Goal: Information Seeking & Learning: Learn about a topic

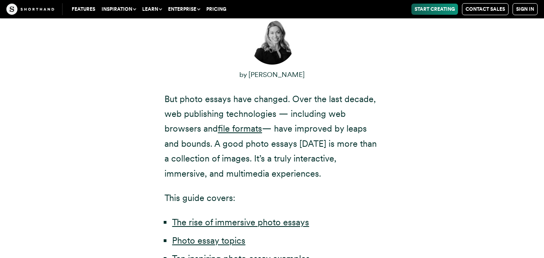
scroll to position [376, 0]
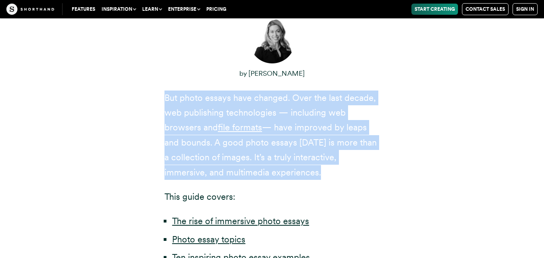
drag, startPoint x: 164, startPoint y: 97, endPoint x: 281, endPoint y: 178, distance: 142.7
click at [281, 178] on p "But photo essays have changed. Over the last decade, web publishing technologie…" at bounding box center [271, 134] width 215 height 89
copy p "But photo essays have changed. Over the last decade, web publishing technologie…"
click at [177, 107] on p "But photo essays have changed. Over the last decade, web publishing technologie…" at bounding box center [271, 134] width 215 height 89
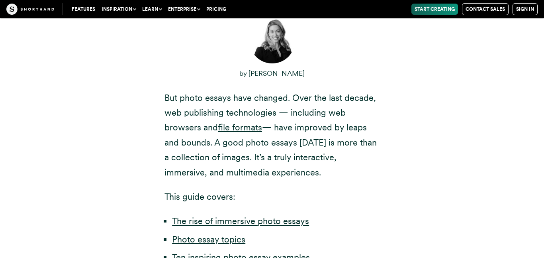
click at [177, 107] on p "But photo essays have changed. Over the last decade, web publishing technologie…" at bounding box center [271, 134] width 215 height 89
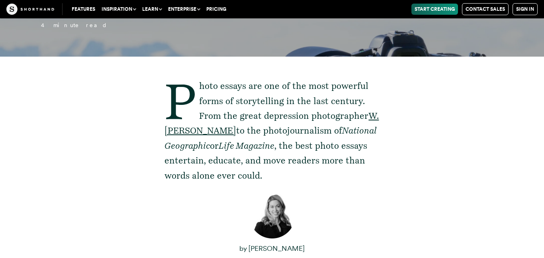
scroll to position [198, 0]
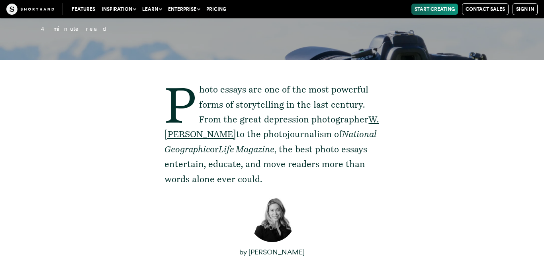
click at [229, 100] on p "Photo essays are one of the most powerful forms of storytelling in the last cen…" at bounding box center [271, 134] width 215 height 104
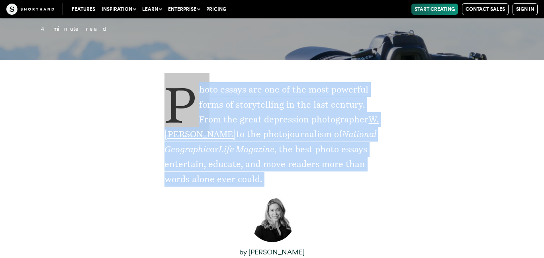
copy div "Photo essays are one of the most powerful forms of storytelling in the last cen…"
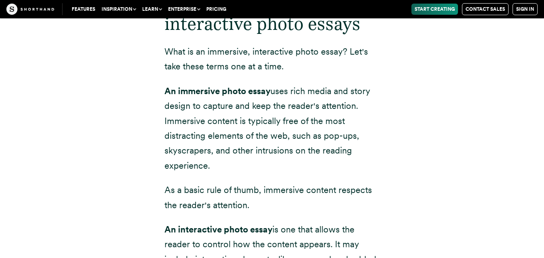
scroll to position [925, 0]
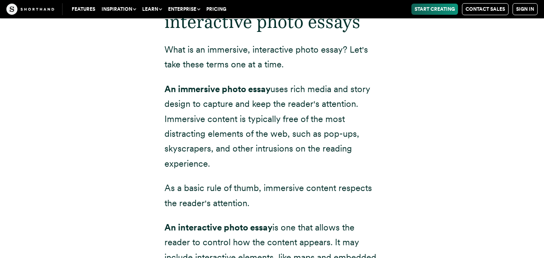
click at [171, 101] on p "An immersive photo essay uses rich media and story design to capture and keep t…" at bounding box center [271, 126] width 215 height 89
click at [172, 101] on p "An immersive photo essay uses rich media and story design to capture and keep t…" at bounding box center [271, 126] width 215 height 89
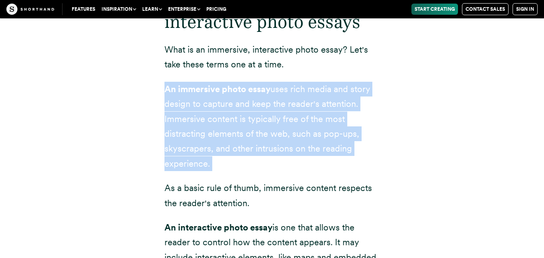
click at [172, 101] on p "An immersive photo essay uses rich media and story design to capture and keep t…" at bounding box center [271, 126] width 215 height 89
copy div "An immersive photo essay uses rich media and story design to capture and keep t…"
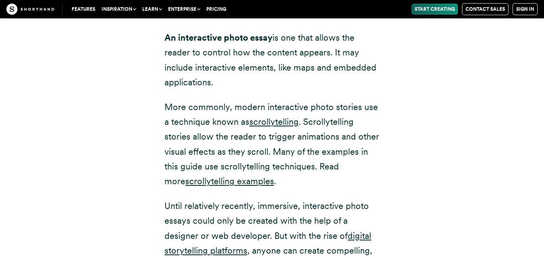
scroll to position [1117, 0]
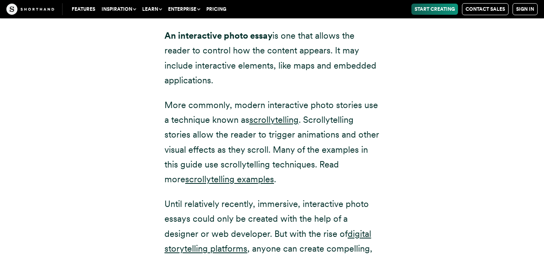
click at [182, 108] on p "More commonly, modern interactive photo stories use a technique known as scroll…" at bounding box center [271, 142] width 215 height 89
click at [182, 109] on p "More commonly, modern interactive photo stories use a technique known as scroll…" at bounding box center [271, 142] width 215 height 89
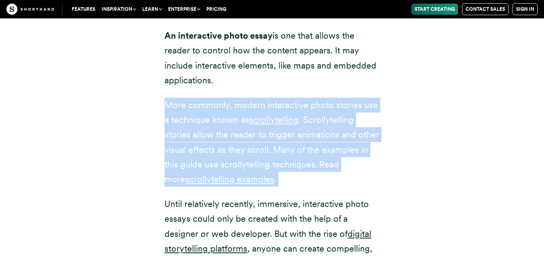
copy div "More commonly, modern interactive photo stories use a technique known as scroll…"
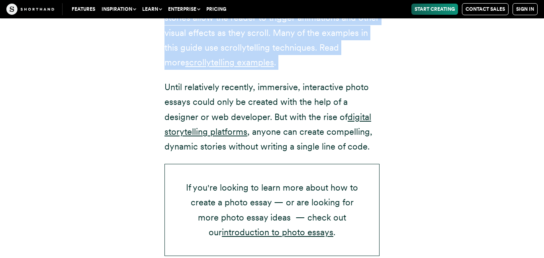
scroll to position [1234, 0]
